Goal: Information Seeking & Learning: Learn about a topic

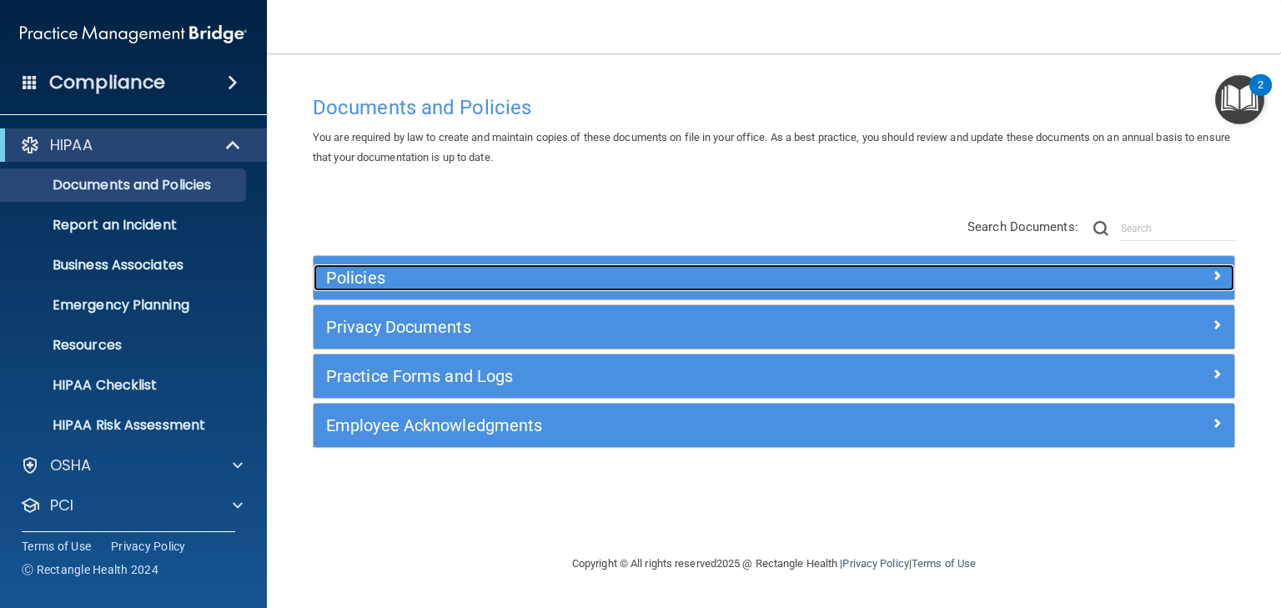
click at [365, 277] on h5 "Policies" at bounding box center [659, 278] width 666 height 18
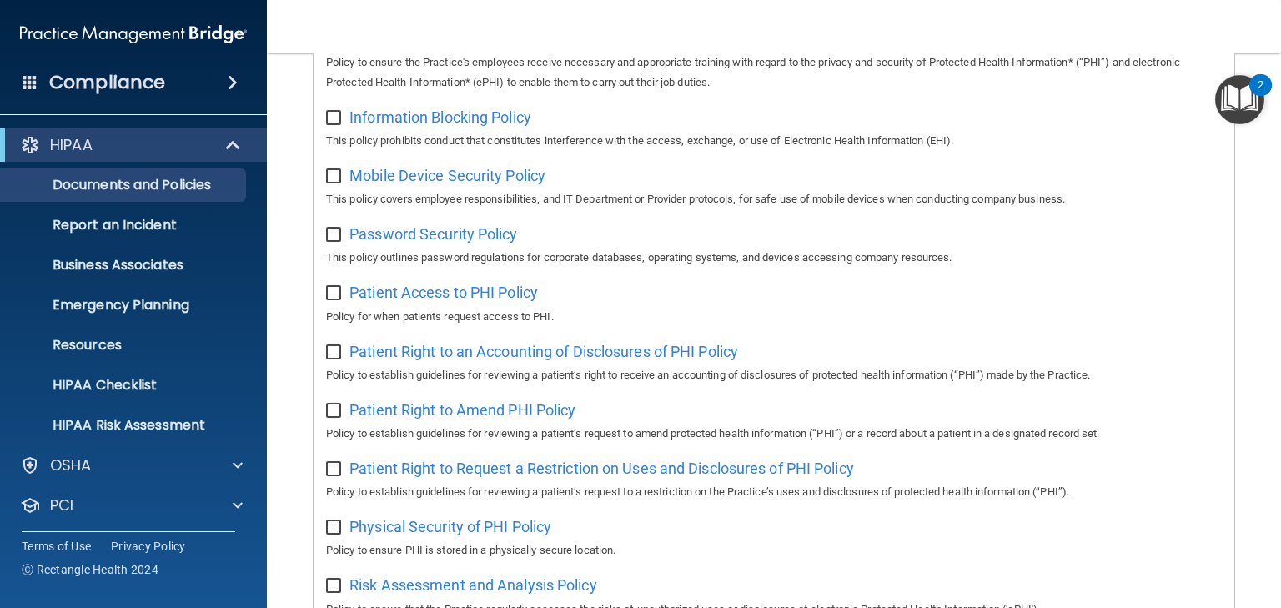
scroll to position [707, 0]
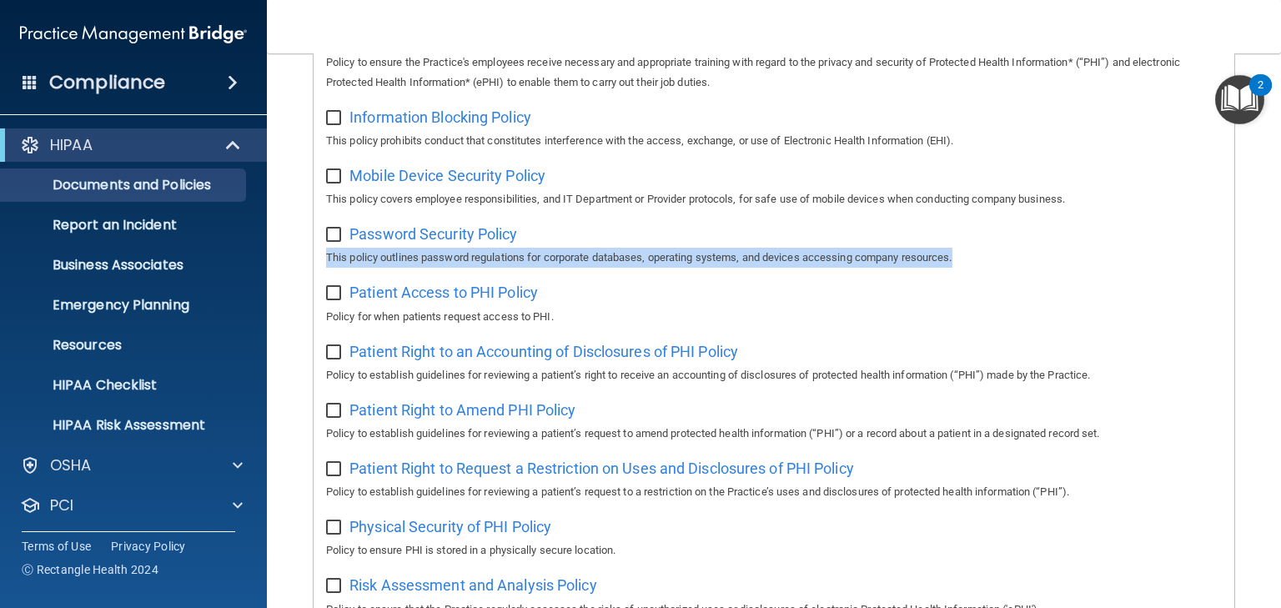
drag, startPoint x: 301, startPoint y: 296, endPoint x: 288, endPoint y: 259, distance: 39.8
click at [288, 259] on main "Documents and Policies You are required by law to create and maintain copies of…" at bounding box center [774, 330] width 1014 height 555
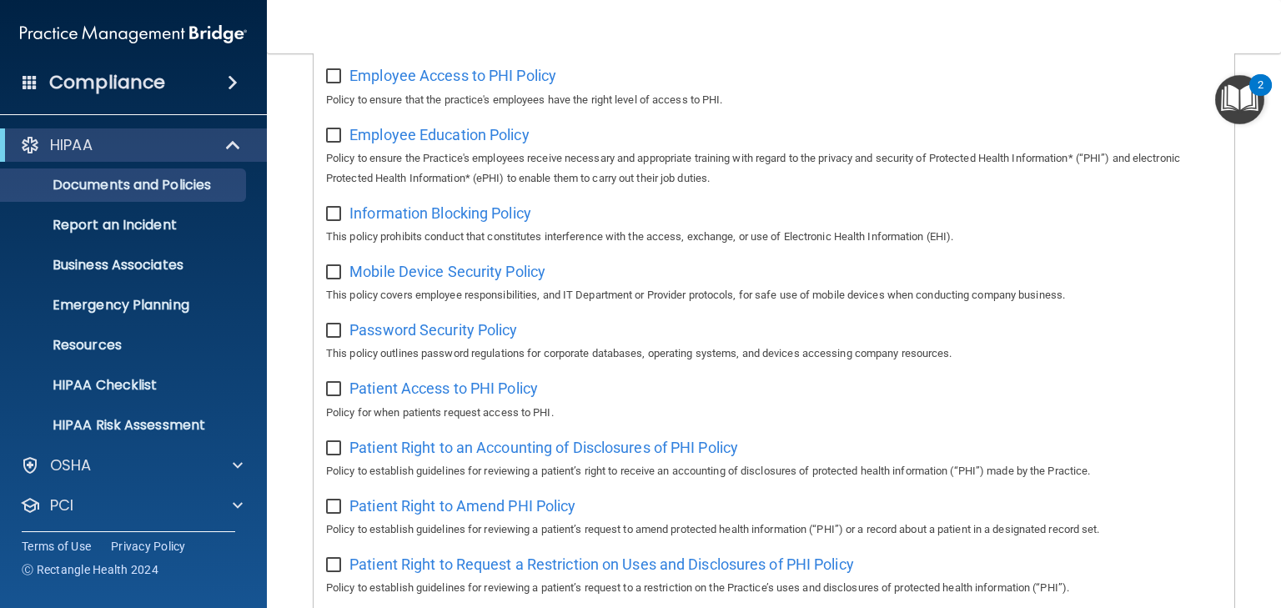
scroll to position [611, 0]
click at [158, 415] on link "HIPAA Risk Assessment" at bounding box center [114, 425] width 263 height 33
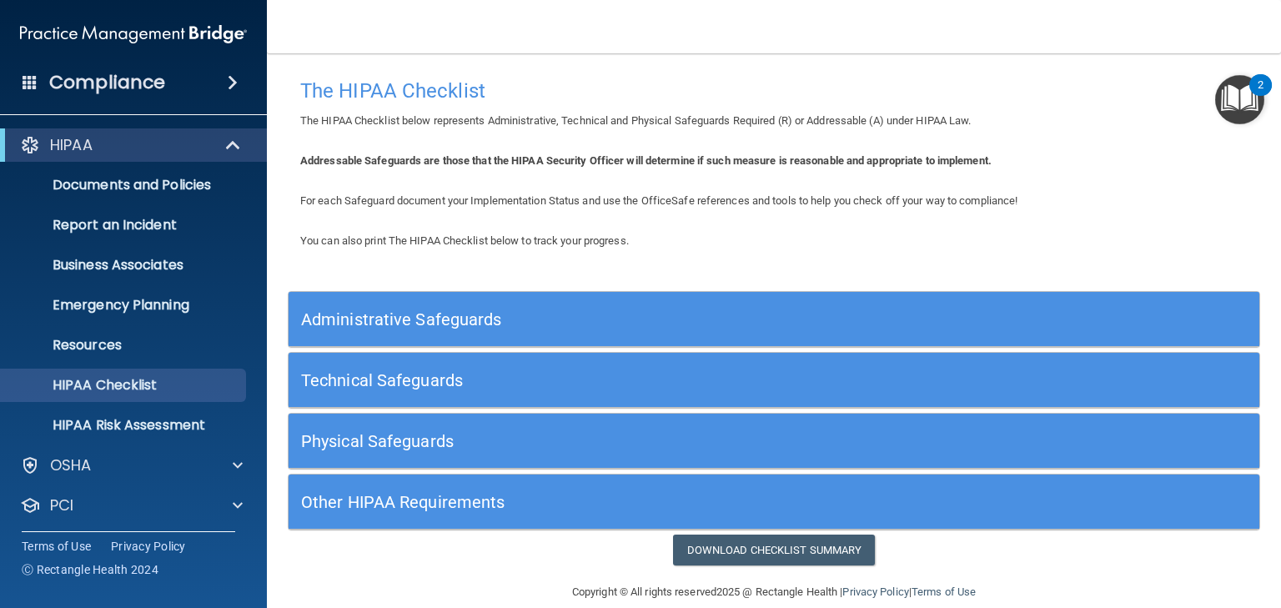
click at [410, 320] on h5 "Administrative Safeguards" at bounding box center [652, 319] width 703 height 18
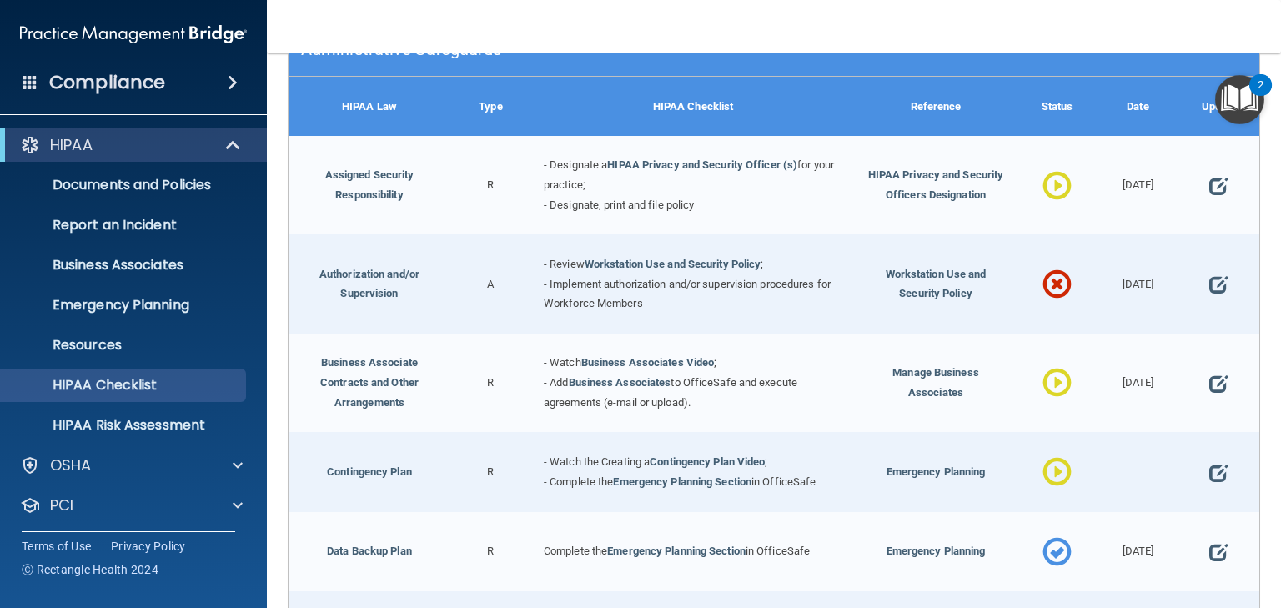
scroll to position [269, 0]
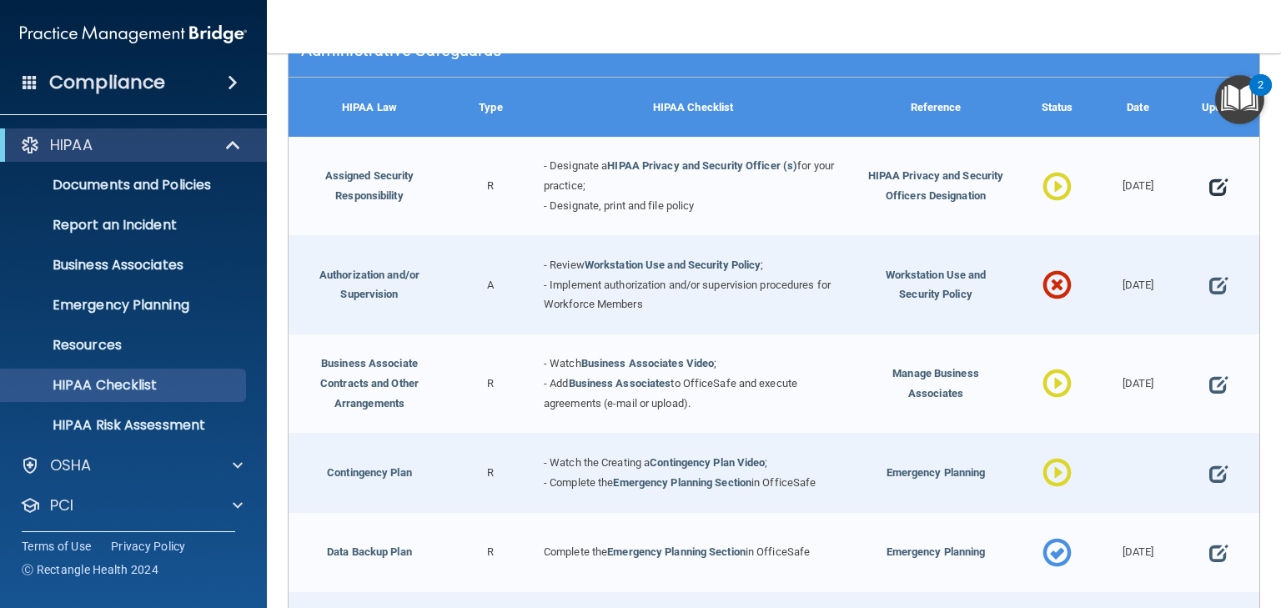
click at [1211, 185] on span at bounding box center [1219, 187] width 18 height 41
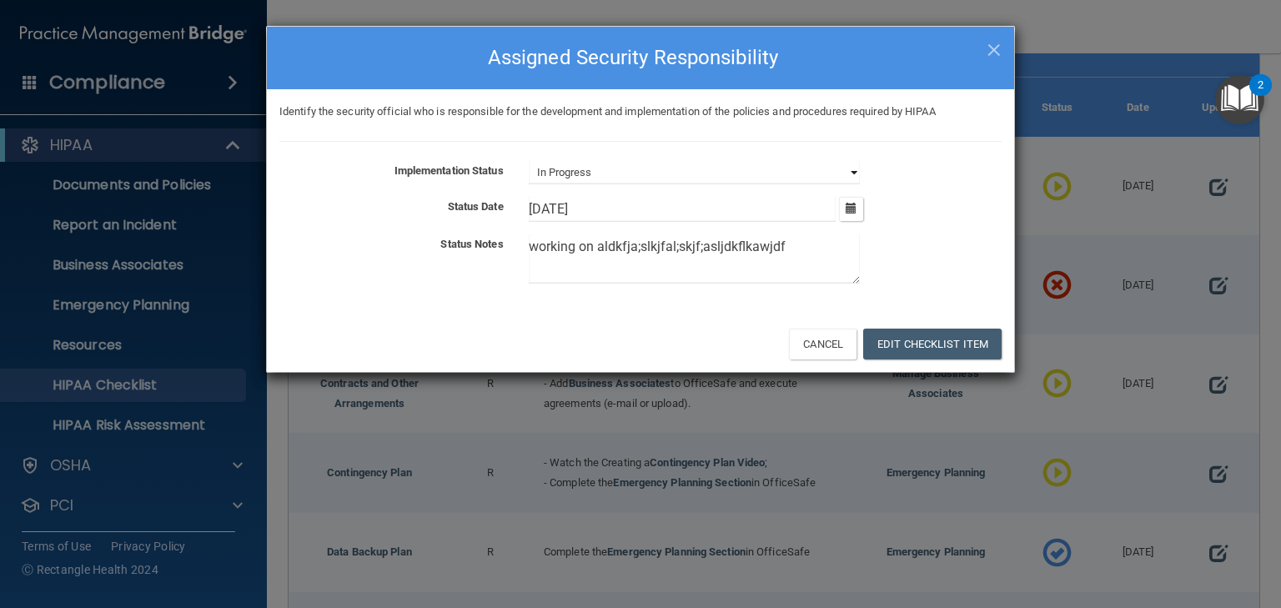
click at [691, 175] on select "Not Started In Progress Completed" at bounding box center [694, 172] width 331 height 23
click at [529, 161] on select "Not Started In Progress Completed" at bounding box center [694, 172] width 331 height 23
click at [904, 335] on button "Edit Checklist Item" at bounding box center [932, 344] width 138 height 31
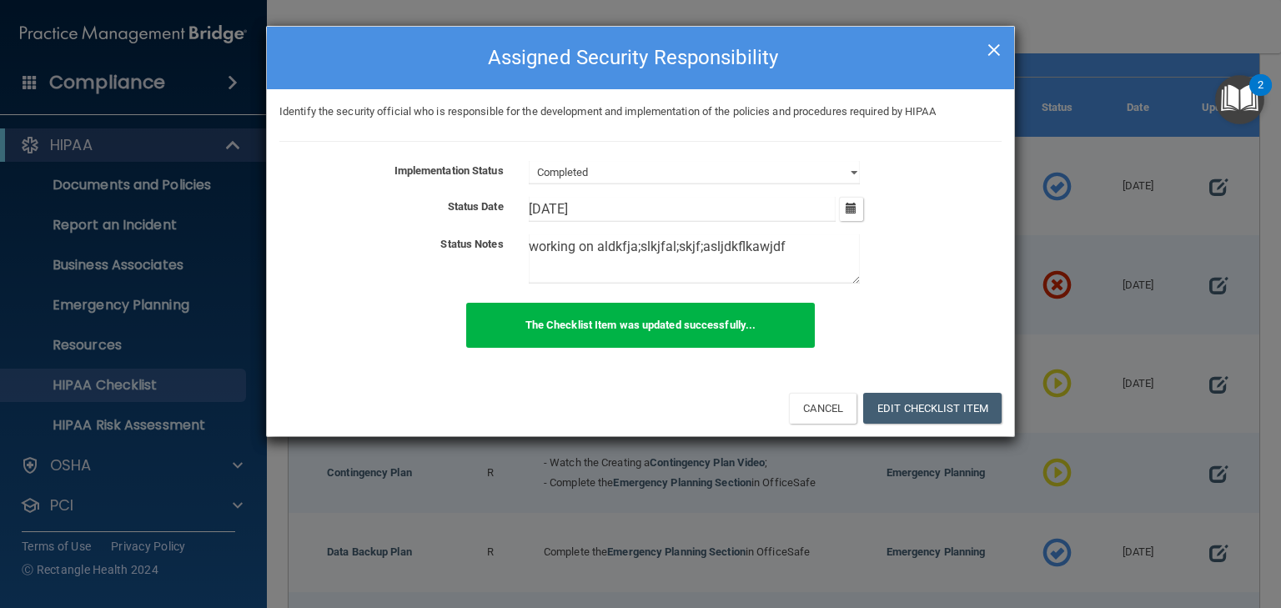
click at [992, 47] on span "×" at bounding box center [994, 47] width 15 height 33
select select "in_progress"
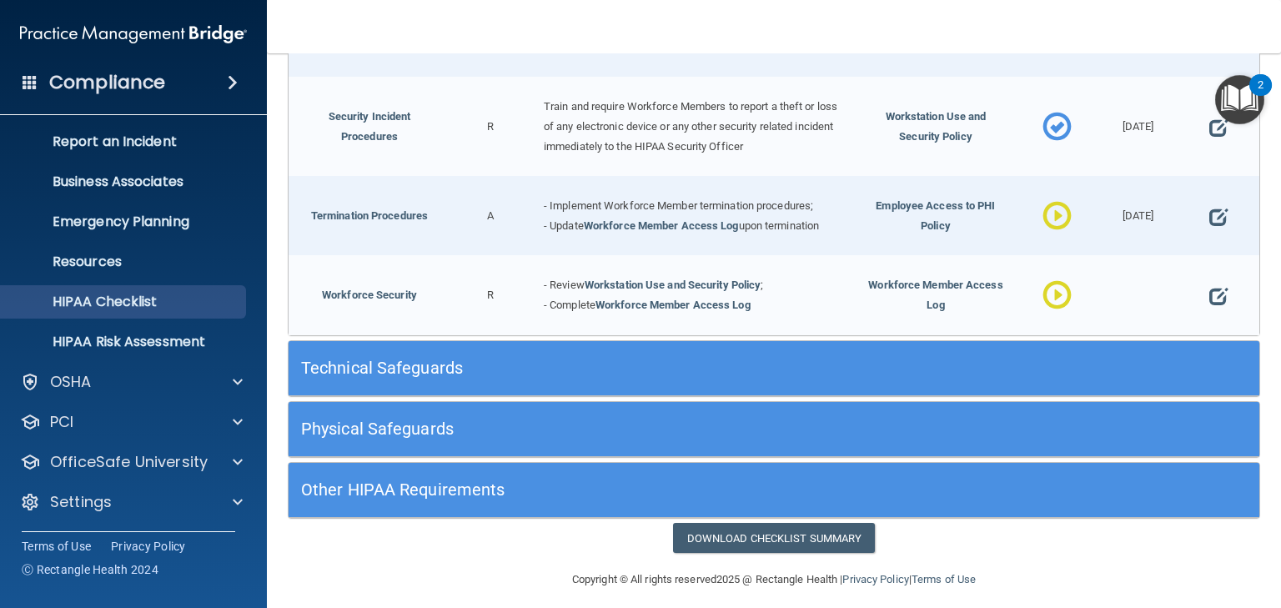
scroll to position [83, 0]
click at [150, 460] on p "OfficeSafe University" at bounding box center [129, 462] width 158 height 20
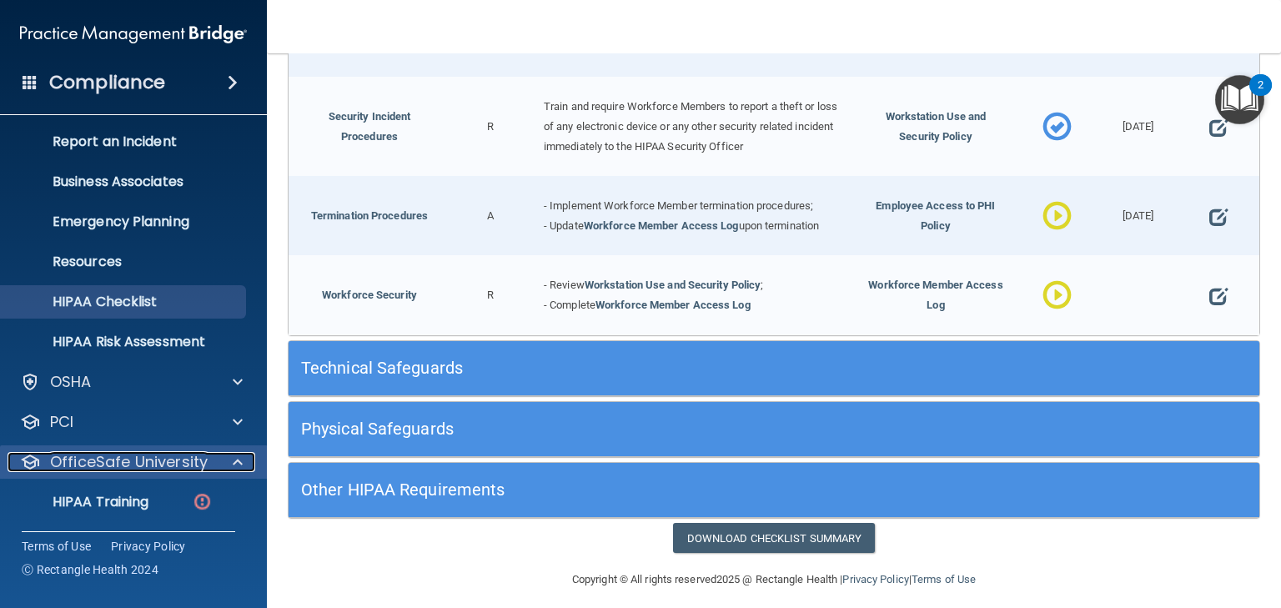
scroll to position [204, 0]
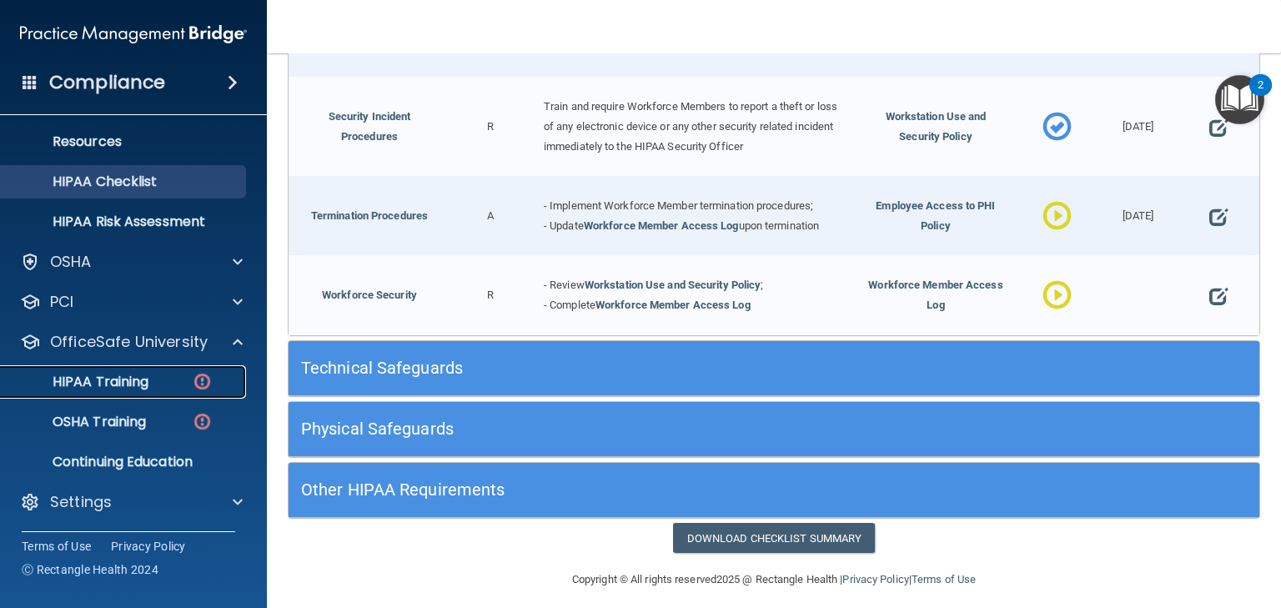
click at [141, 379] on p "HIPAA Training" at bounding box center [80, 382] width 138 height 17
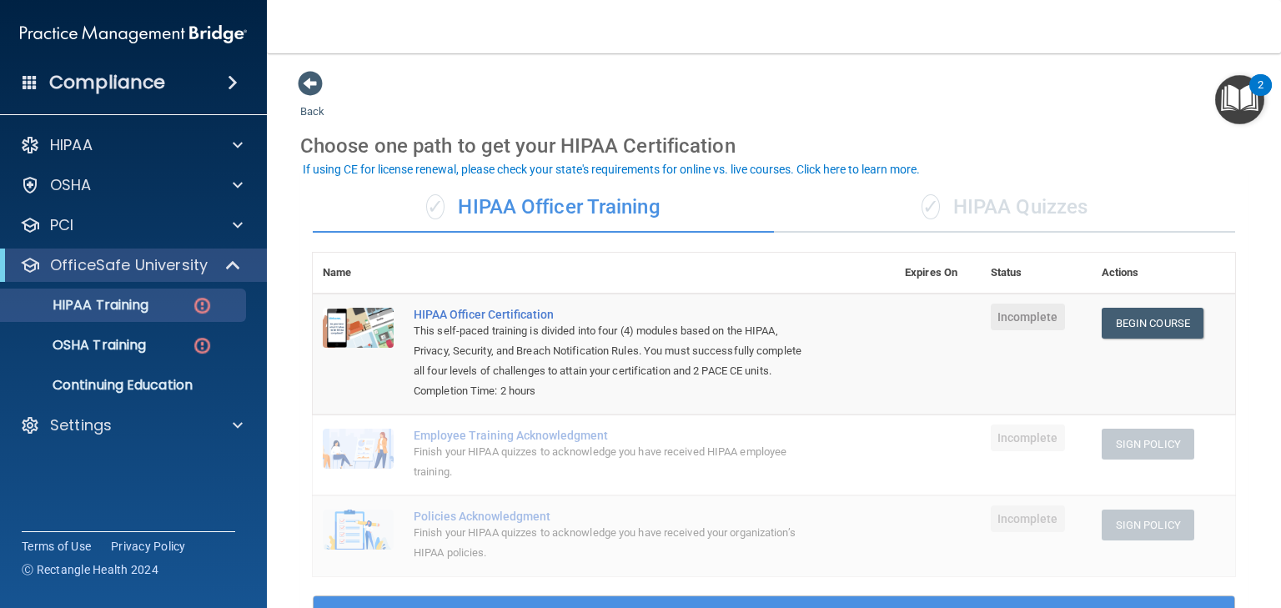
click at [1018, 210] on div "✓ HIPAA Quizzes" at bounding box center [1004, 208] width 461 height 50
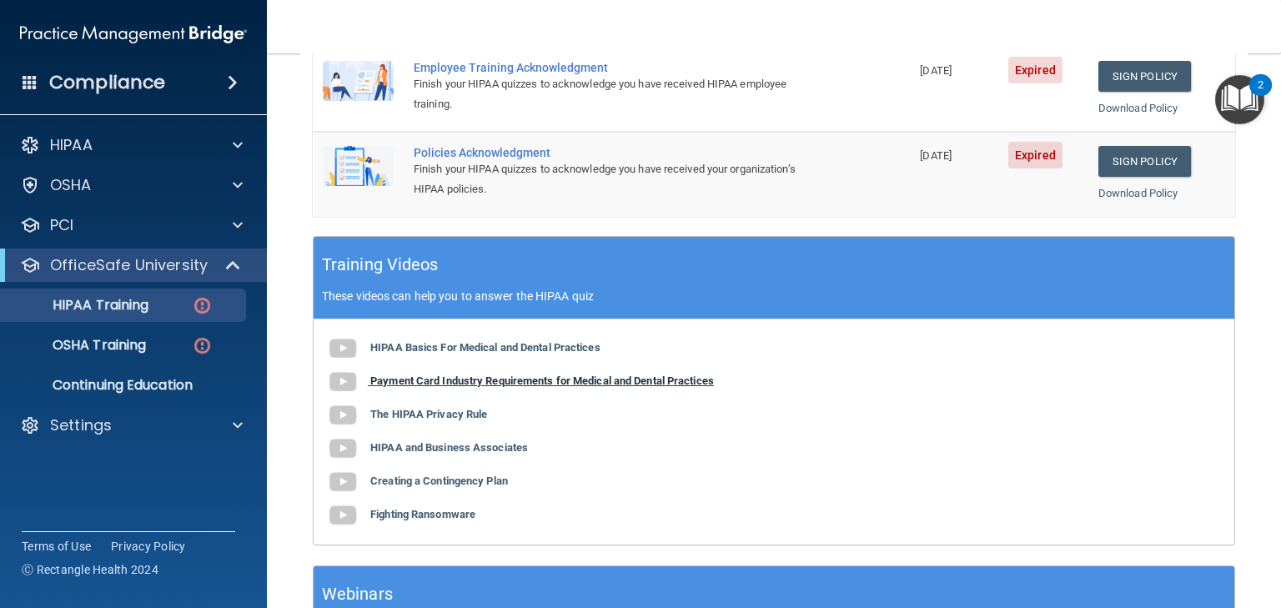
scroll to position [503, 0]
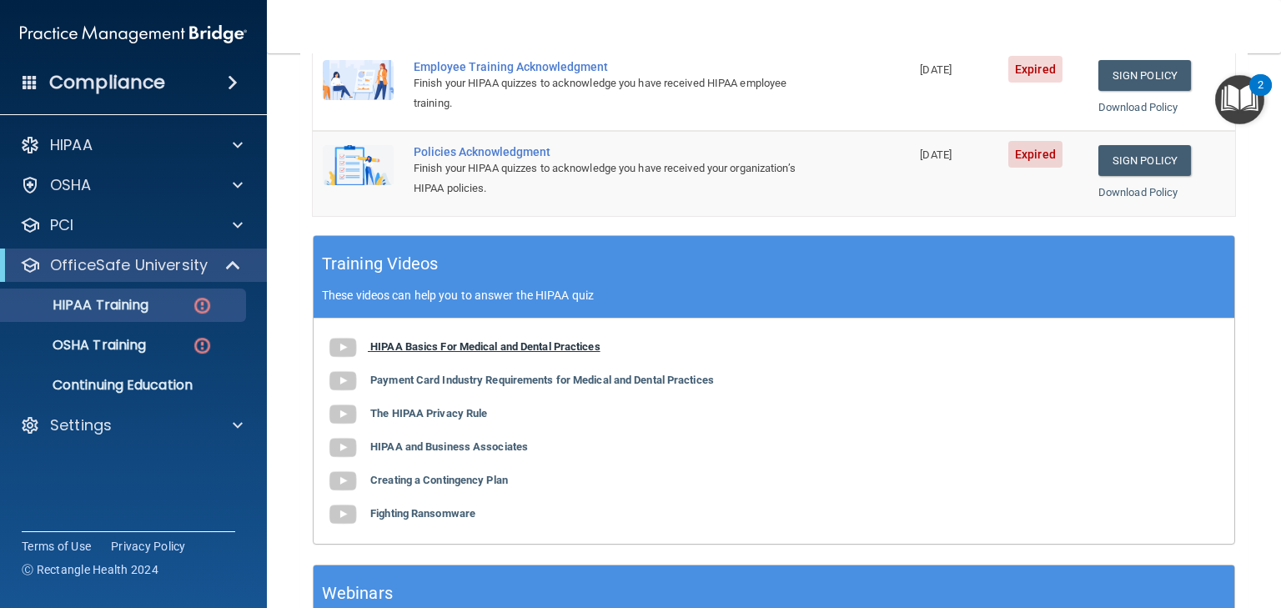
click at [464, 342] on b "HIPAA Basics For Medical and Dental Practices" at bounding box center [485, 346] width 230 height 13
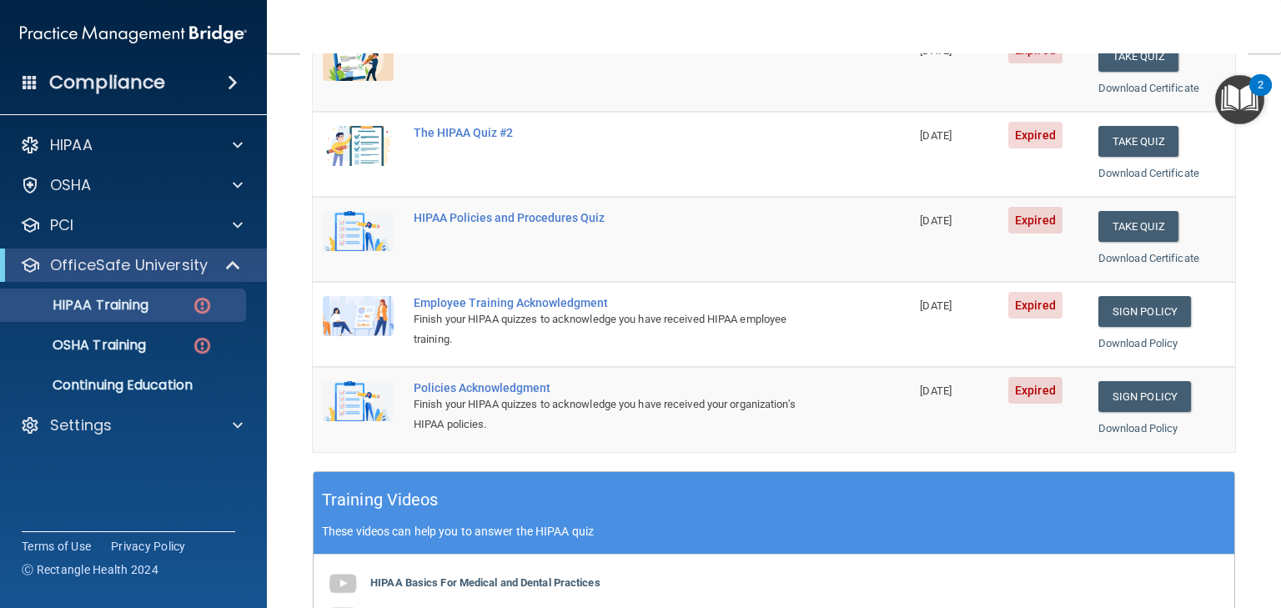
scroll to position [269, 0]
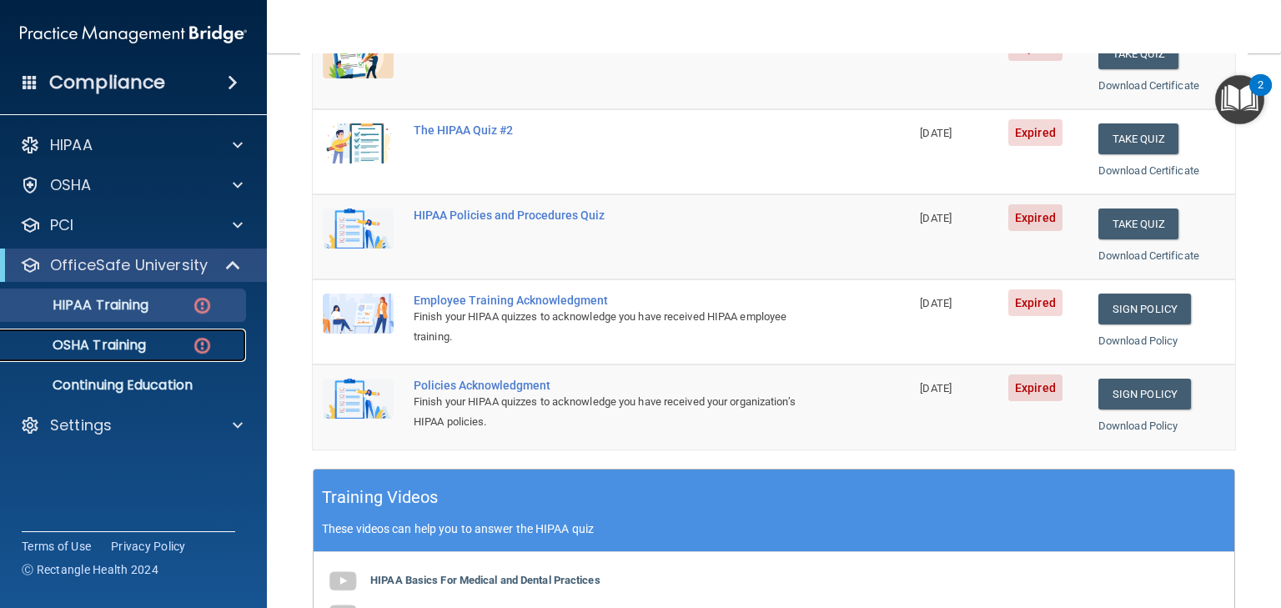
click at [117, 350] on p "OSHA Training" at bounding box center [78, 345] width 135 height 17
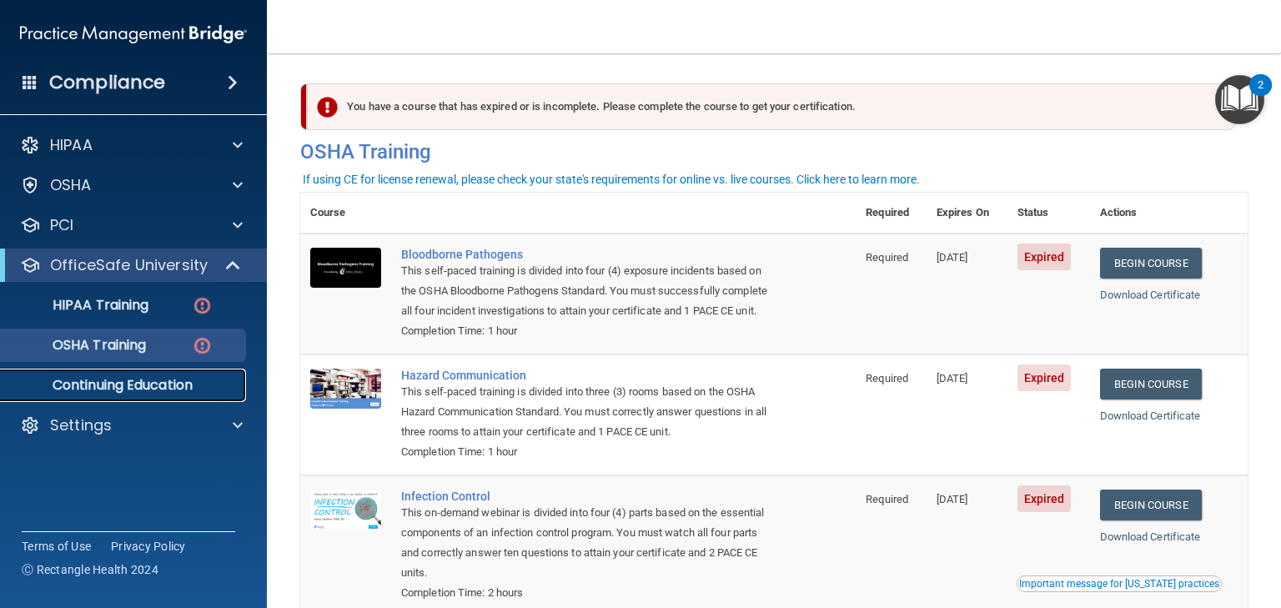
click at [138, 380] on p "Continuing Education" at bounding box center [125, 385] width 228 height 17
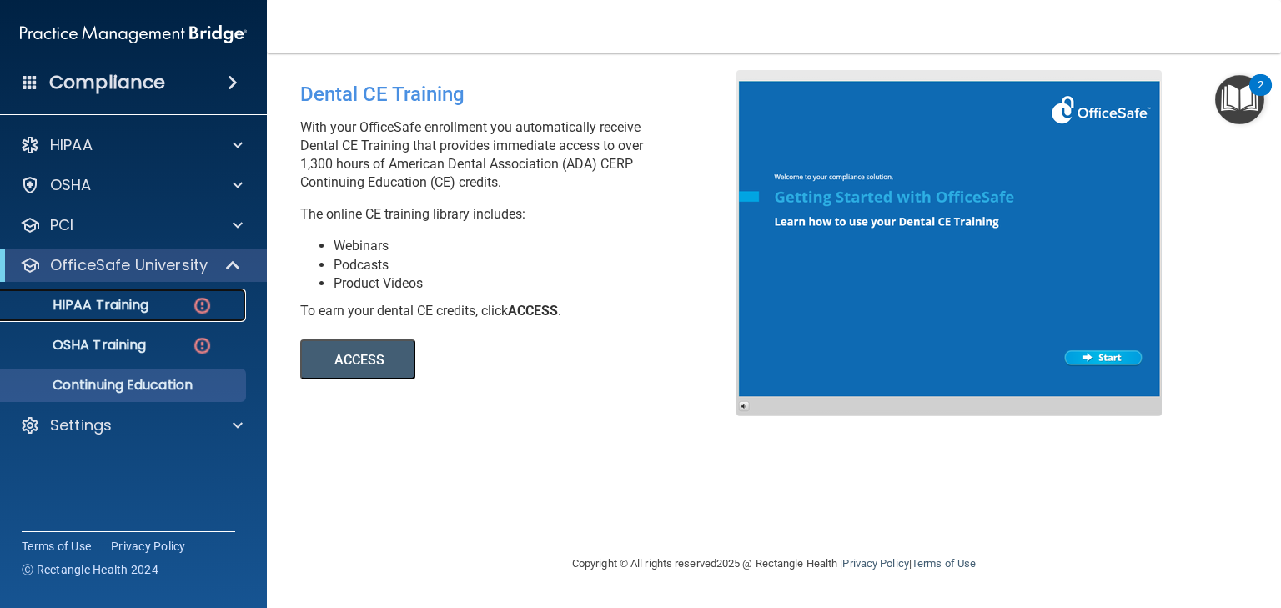
click at [120, 306] on p "HIPAA Training" at bounding box center [80, 305] width 138 height 17
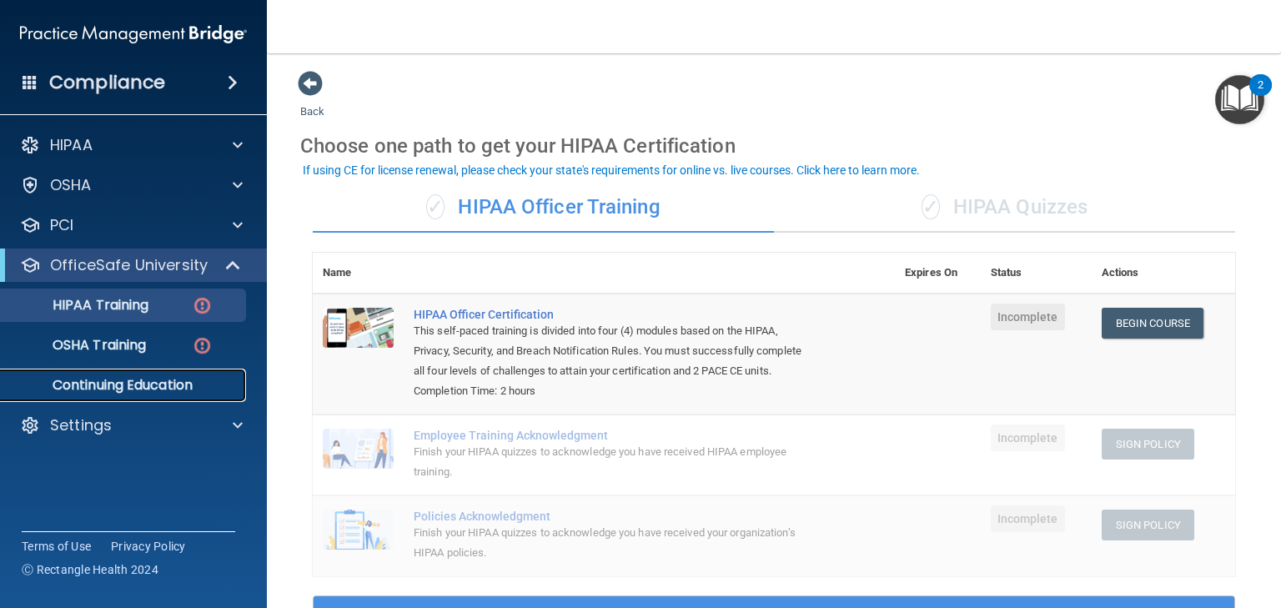
click at [140, 387] on p "Continuing Education" at bounding box center [125, 385] width 228 height 17
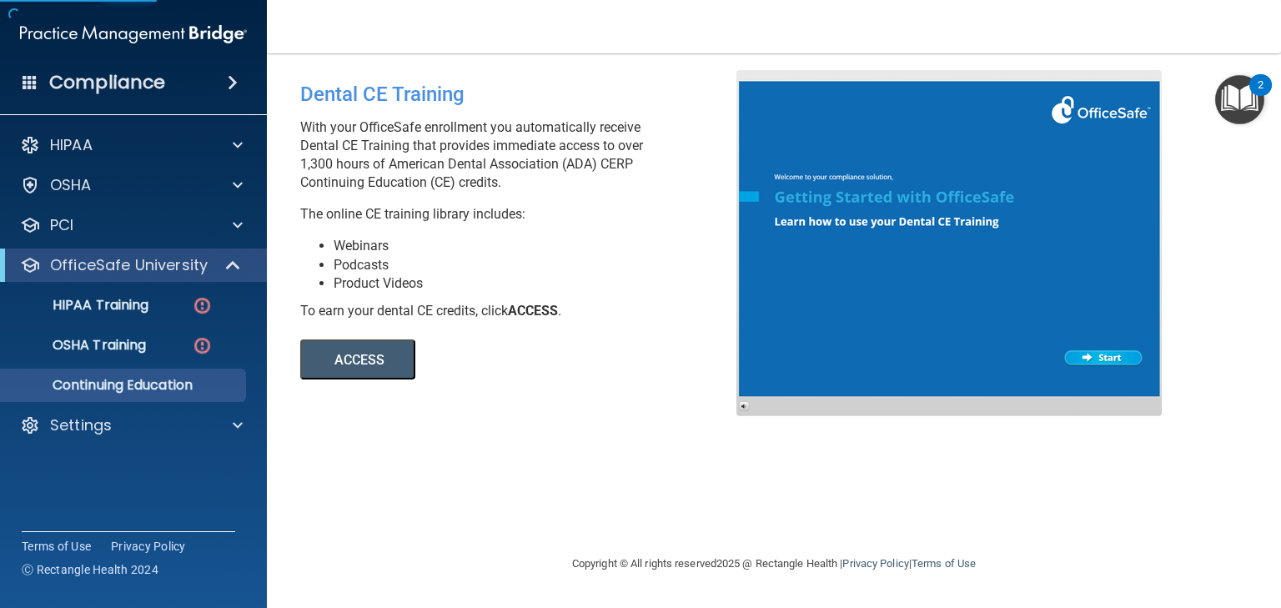
click at [366, 364] on button "ACCESS" at bounding box center [357, 359] width 115 height 40
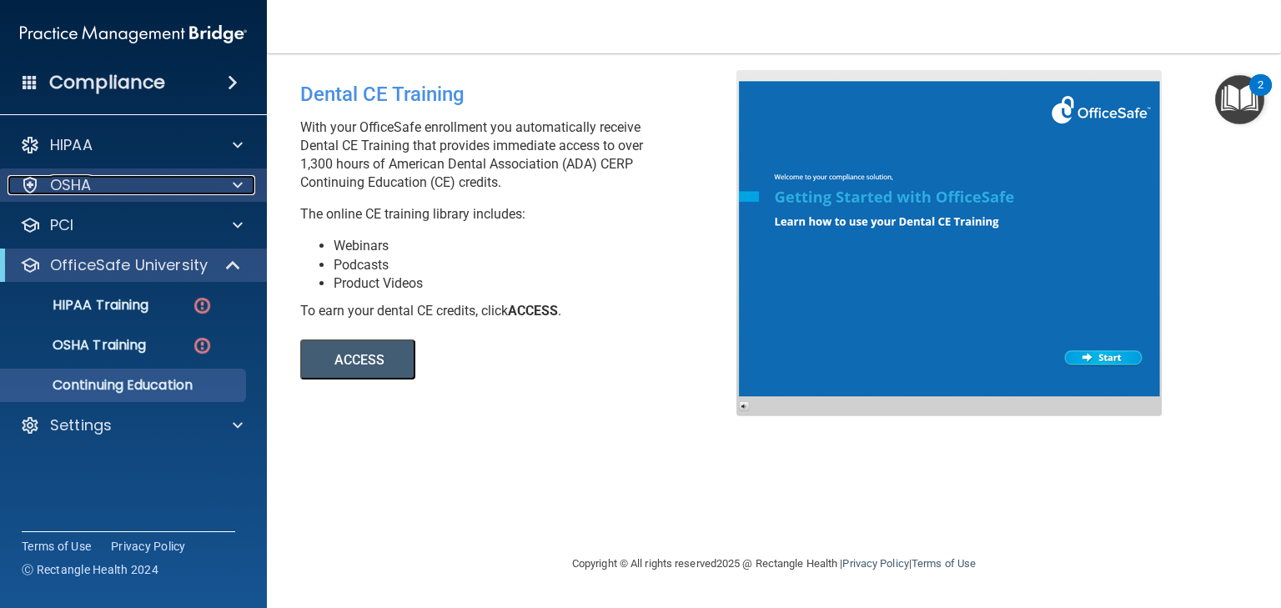
click at [89, 188] on p "OSHA" at bounding box center [71, 185] width 42 height 20
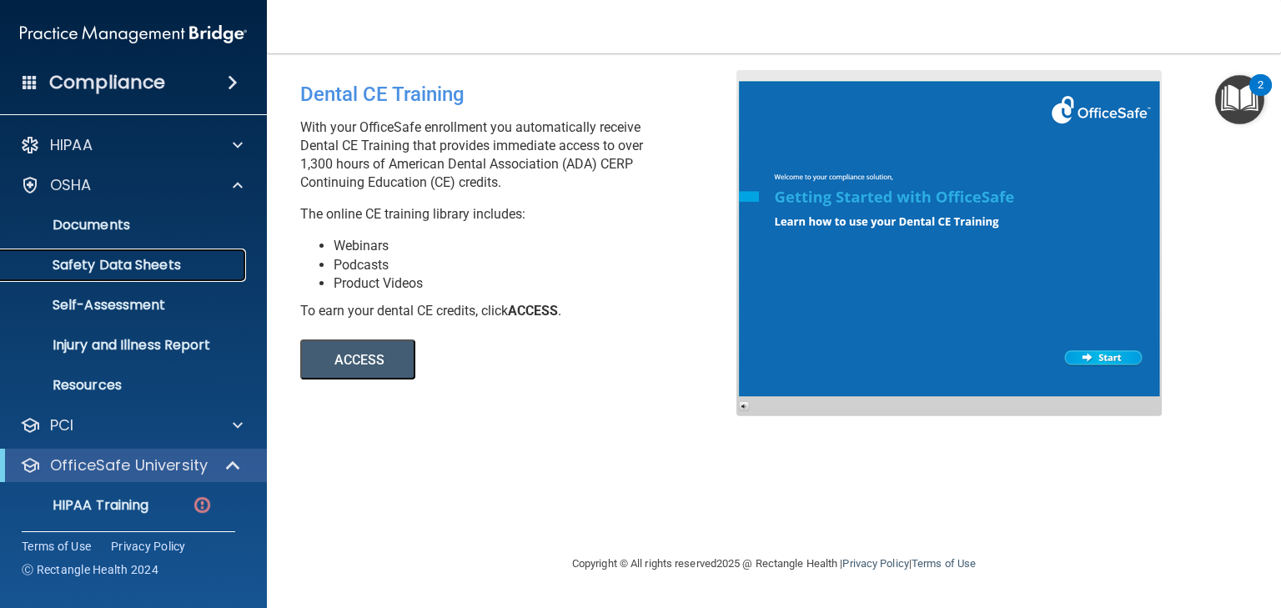
click at [108, 263] on p "Safety Data Sheets" at bounding box center [125, 265] width 228 height 17
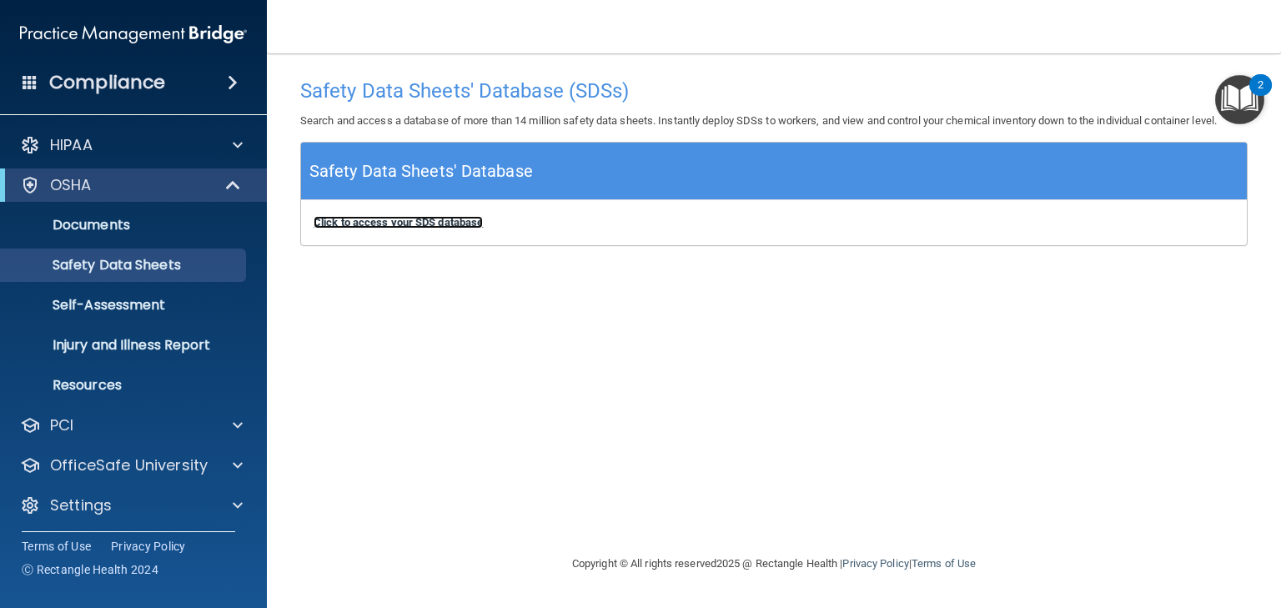
click at [393, 226] on b "Click to access your SDS database" at bounding box center [398, 222] width 169 height 13
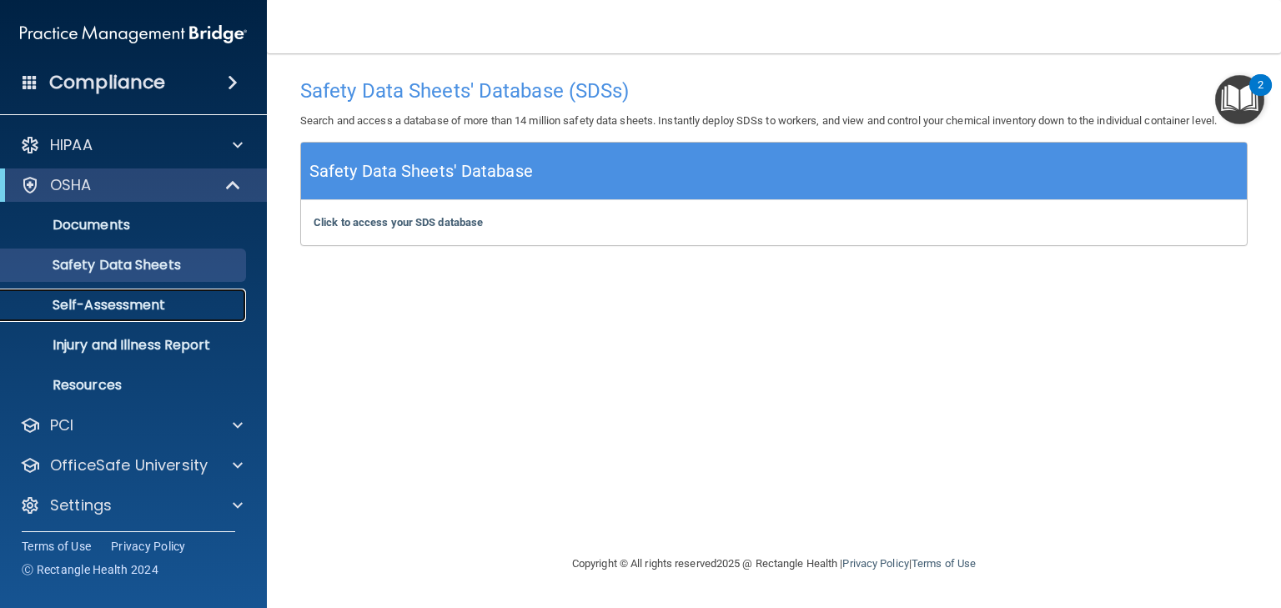
click at [101, 304] on p "Self-Assessment" at bounding box center [125, 305] width 228 height 17
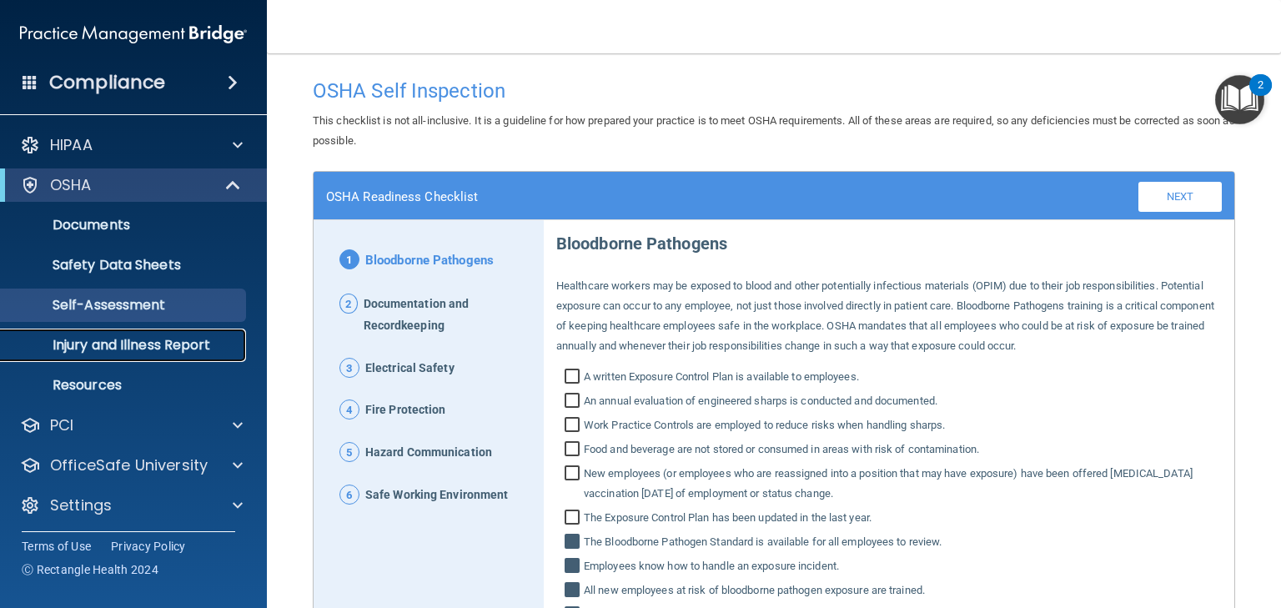
click at [112, 342] on p "Injury and Illness Report" at bounding box center [125, 345] width 228 height 17
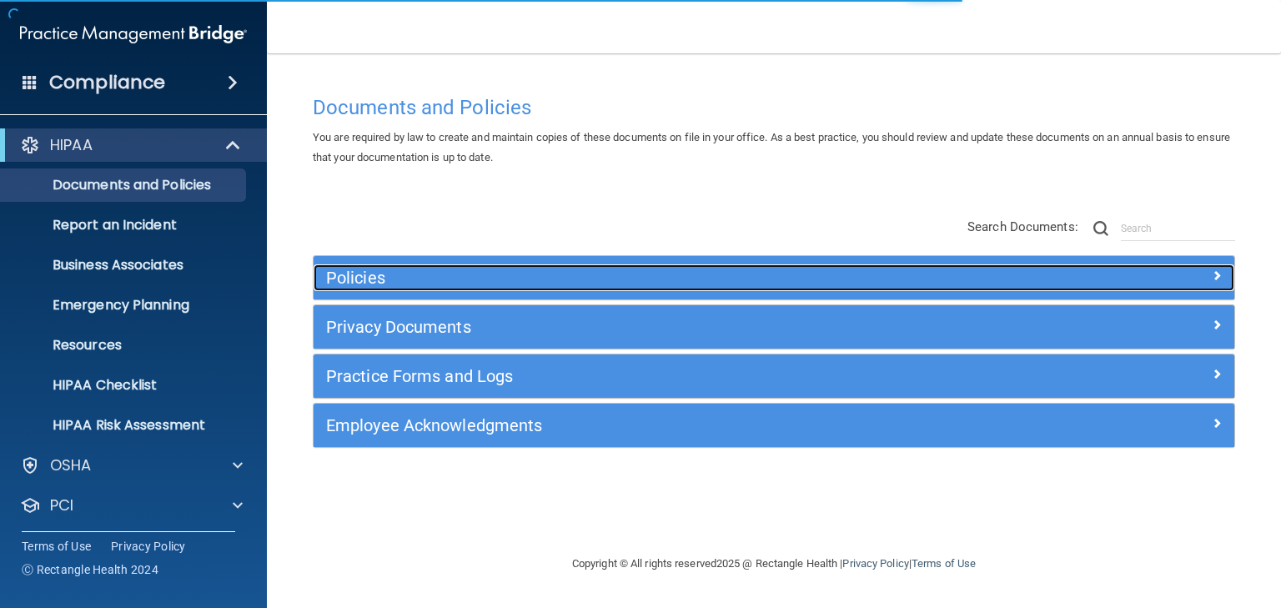
click at [356, 284] on h5 "Policies" at bounding box center [659, 278] width 666 height 18
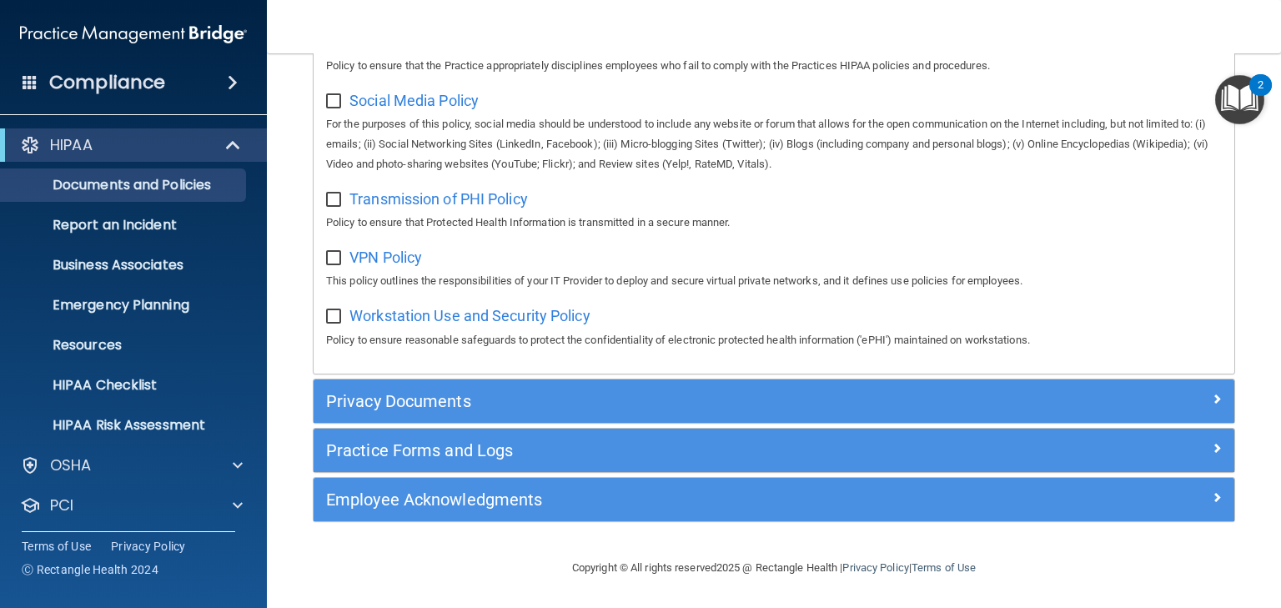
scroll to position [83, 0]
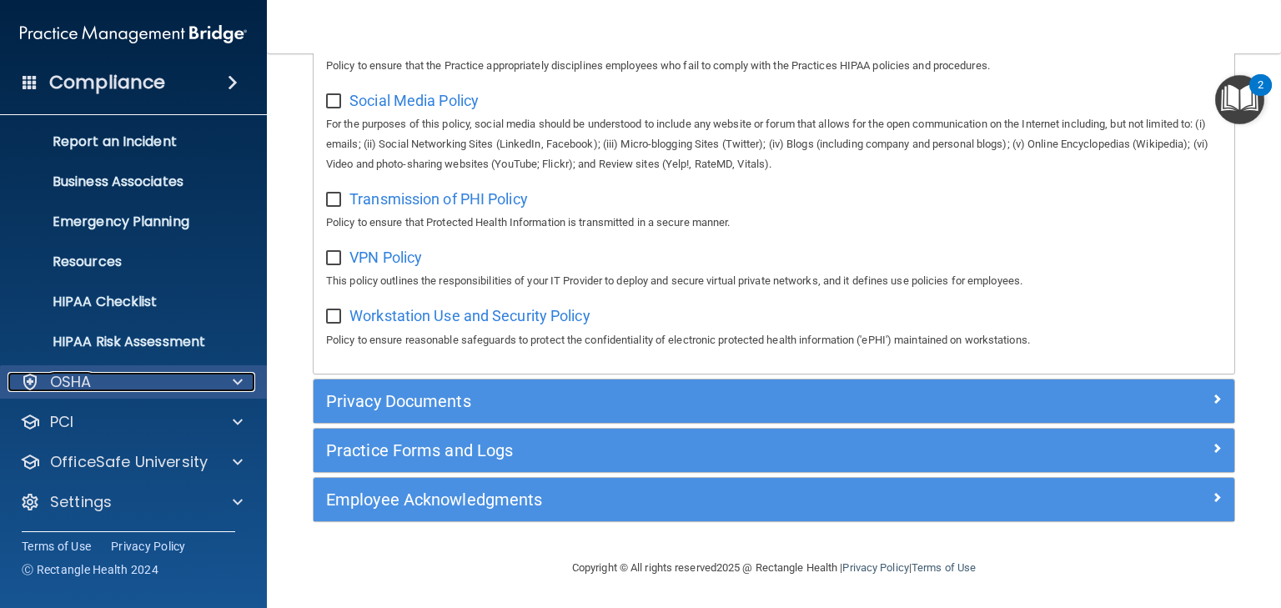
click at [76, 379] on p "OSHA" at bounding box center [71, 382] width 42 height 20
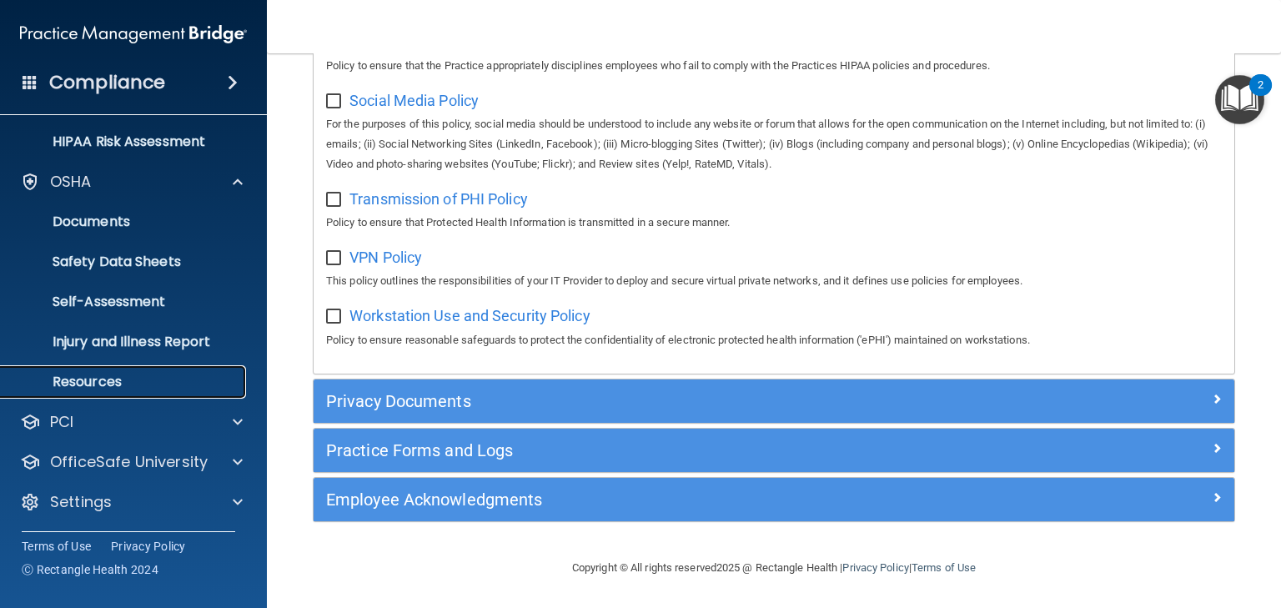
click at [97, 377] on p "Resources" at bounding box center [125, 382] width 228 height 17
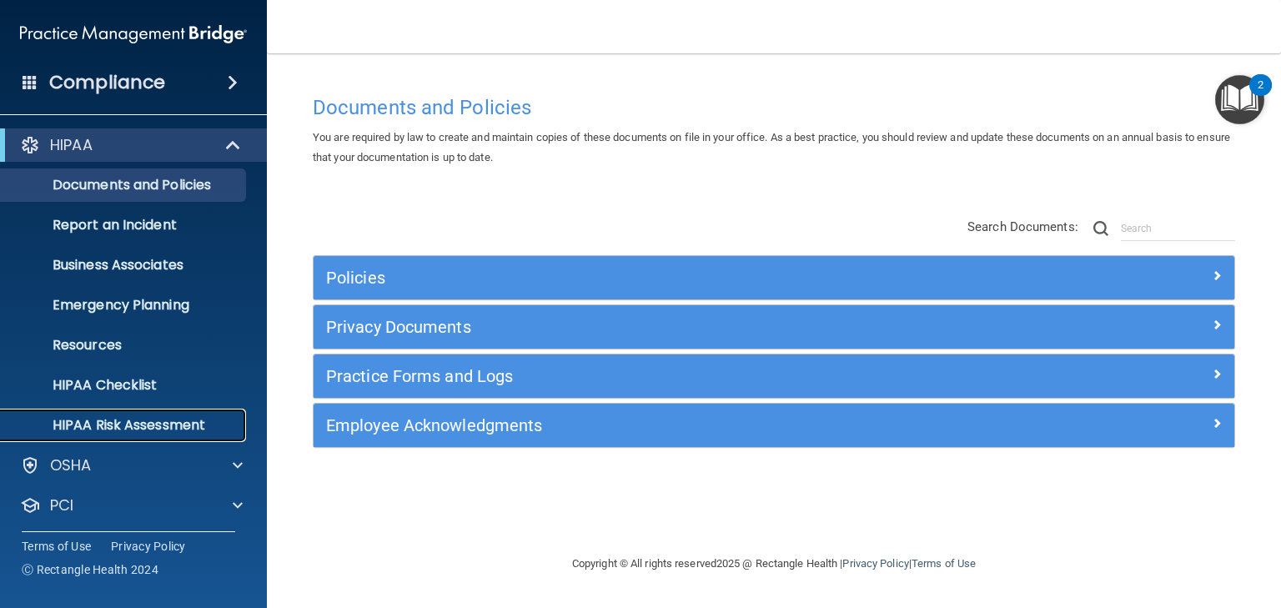
click at [128, 427] on p "HIPAA Risk Assessment" at bounding box center [125, 425] width 228 height 17
